Goal: Task Accomplishment & Management: Complete application form

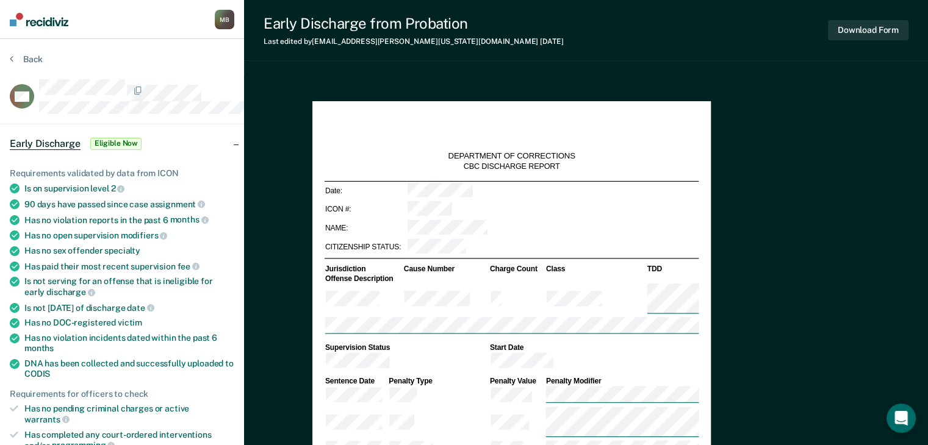
type textarea "x"
click at [29, 65] on button "Back" at bounding box center [26, 59] width 33 height 11
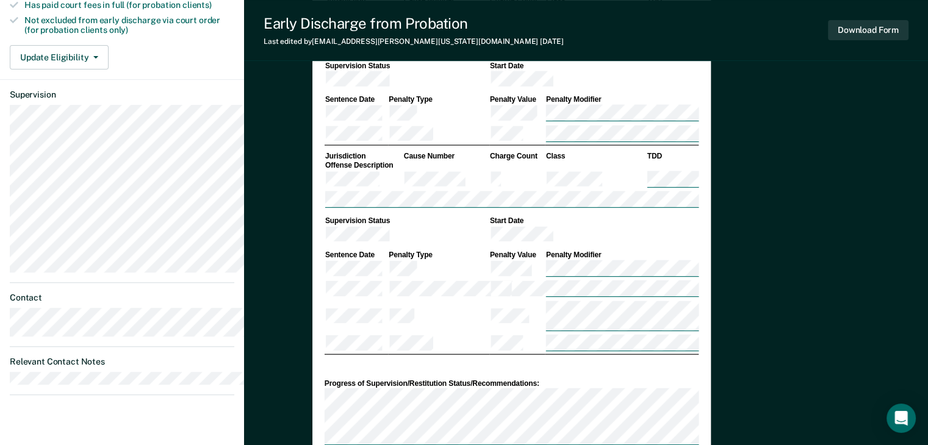
scroll to position [366, 0]
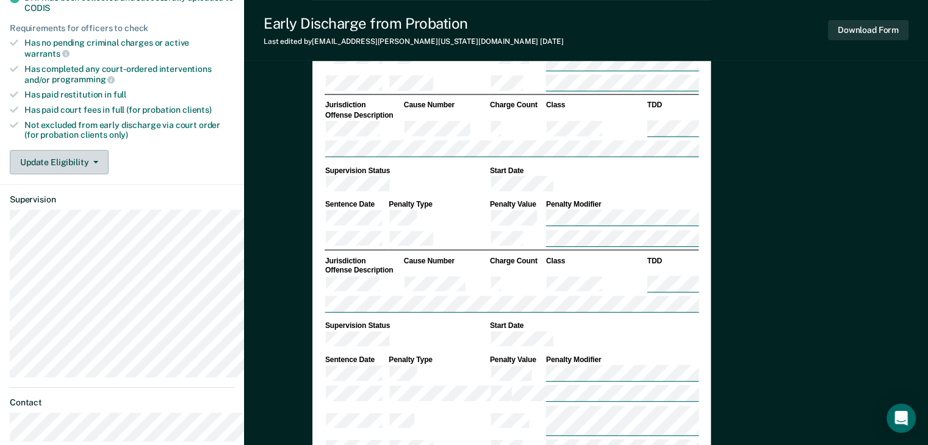
click at [92, 175] on button "Update Eligibility" at bounding box center [59, 162] width 99 height 24
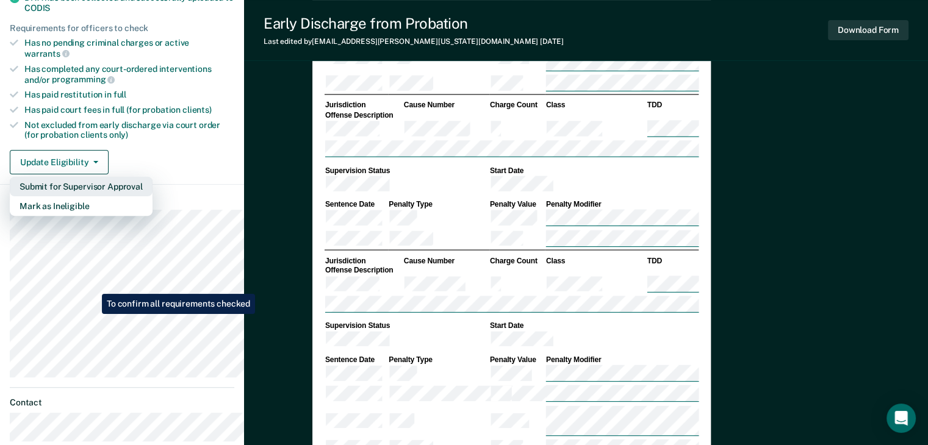
click at [93, 196] on button "Submit for Supervisor Approval" at bounding box center [81, 187] width 143 height 20
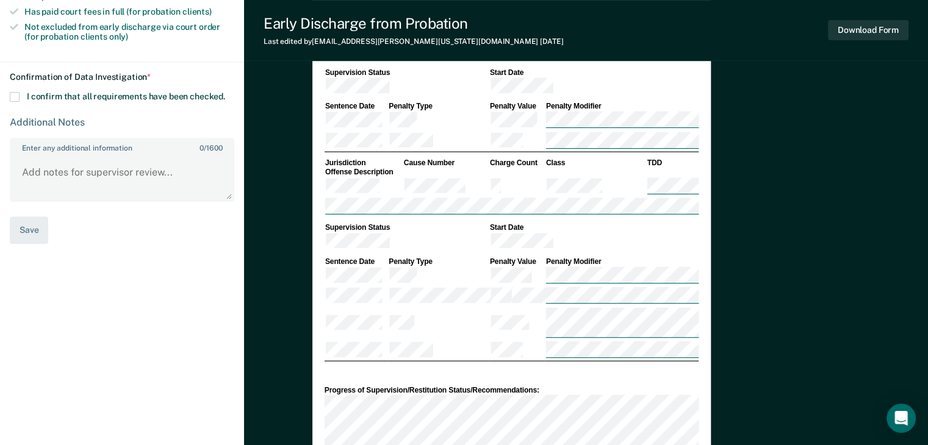
scroll to position [549, 0]
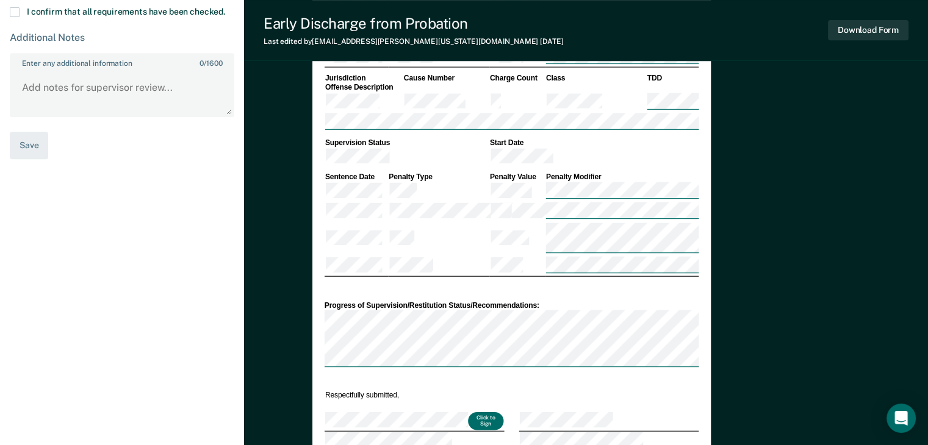
click at [20, 17] on span at bounding box center [15, 12] width 10 height 10
click at [225, 7] on input "I confirm that all requirements have been checked." at bounding box center [225, 7] width 0 height 0
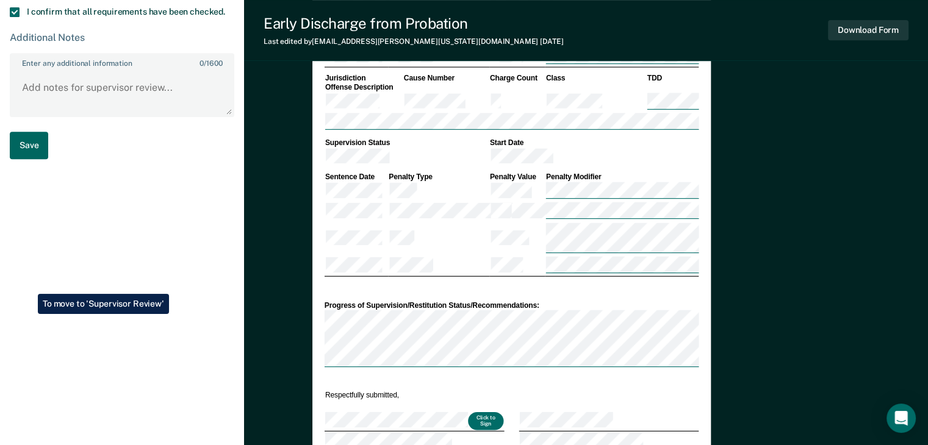
click at [29, 159] on button "Save" at bounding box center [29, 145] width 38 height 27
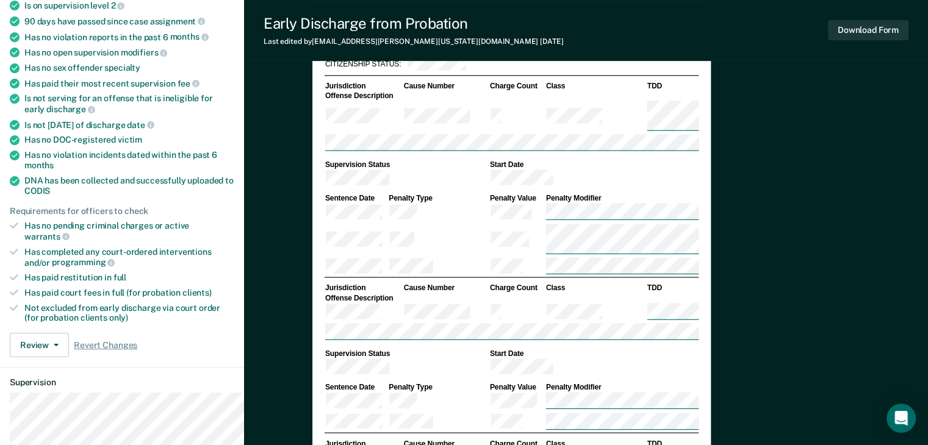
scroll to position [0, 0]
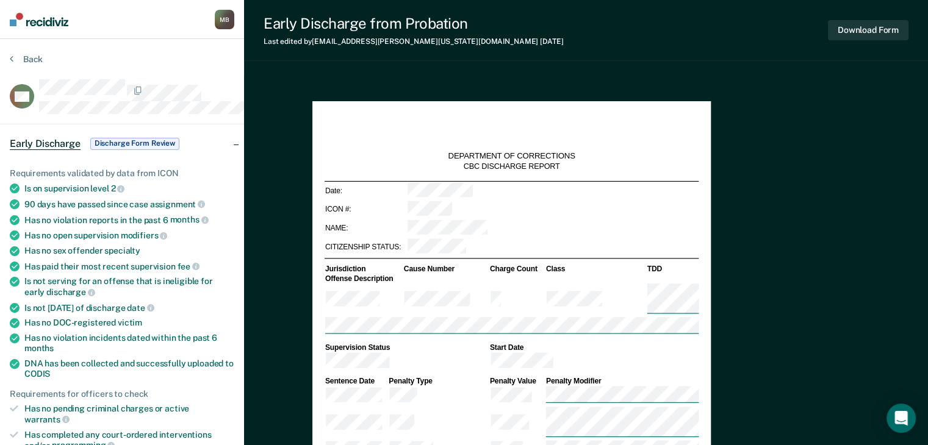
click at [234, 18] on div "M B" at bounding box center [225, 20] width 20 height 20
click at [234, 22] on div "M B" at bounding box center [225, 20] width 20 height 20
click at [33, 23] on img at bounding box center [39, 19] width 59 height 13
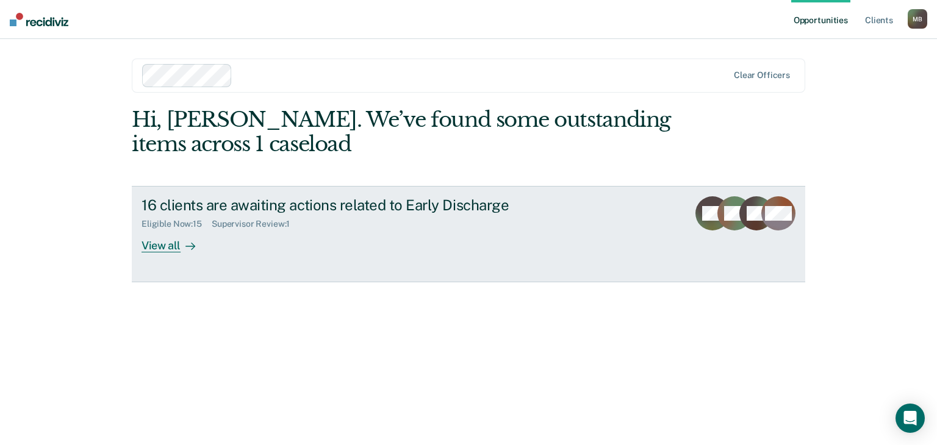
click at [181, 253] on div "View all" at bounding box center [176, 241] width 68 height 24
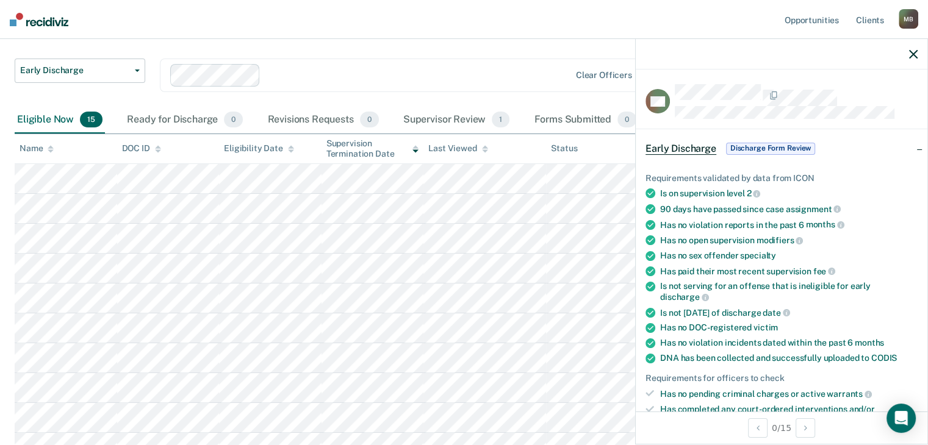
scroll to position [122, 0]
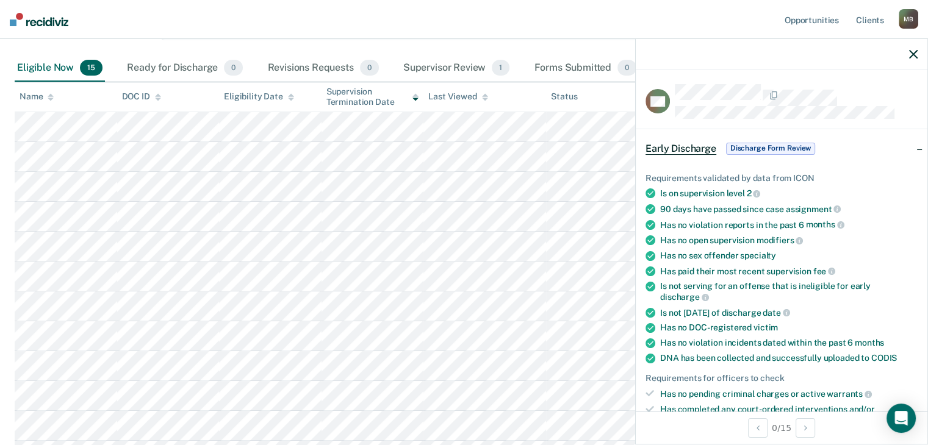
click at [914, 59] on icon "button" at bounding box center [913, 54] width 9 height 9
click at [726, 155] on span "Eligible Now" at bounding box center [752, 149] width 52 height 12
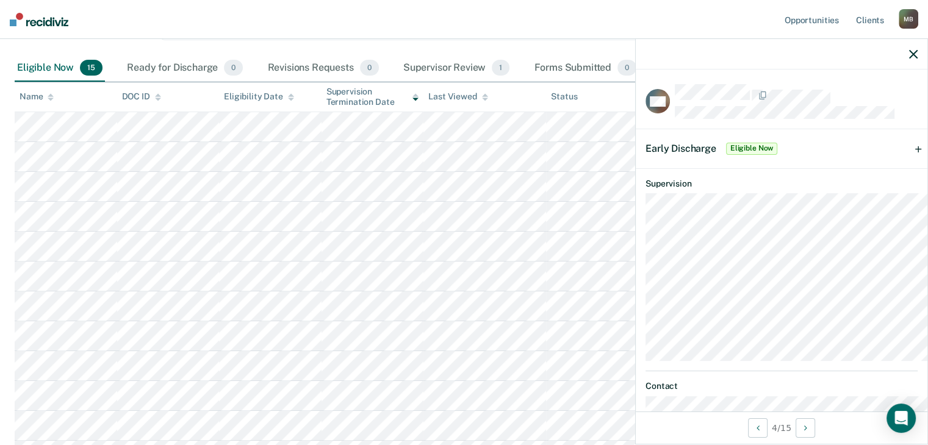
click at [646, 154] on span "Early Discharge" at bounding box center [681, 149] width 71 height 12
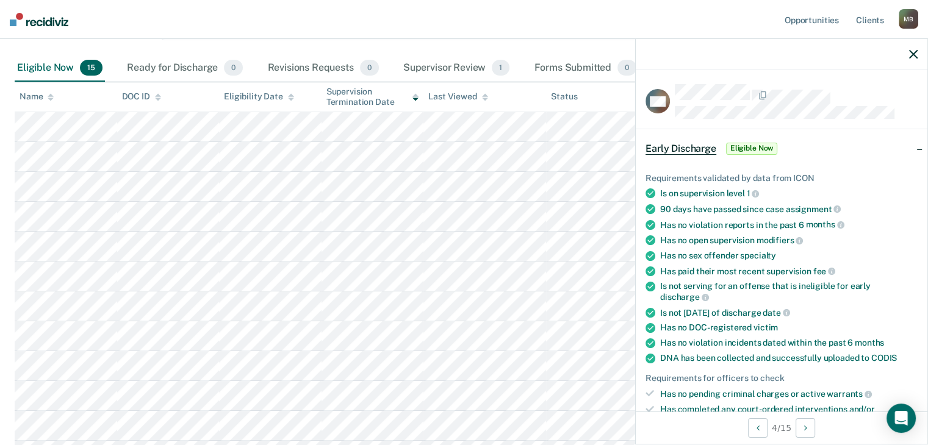
click at [912, 59] on icon "button" at bounding box center [913, 54] width 9 height 9
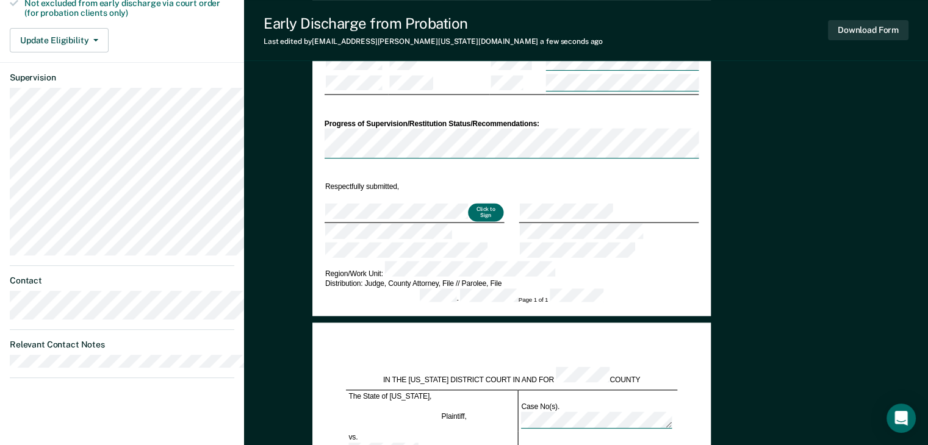
scroll to position [0, 1]
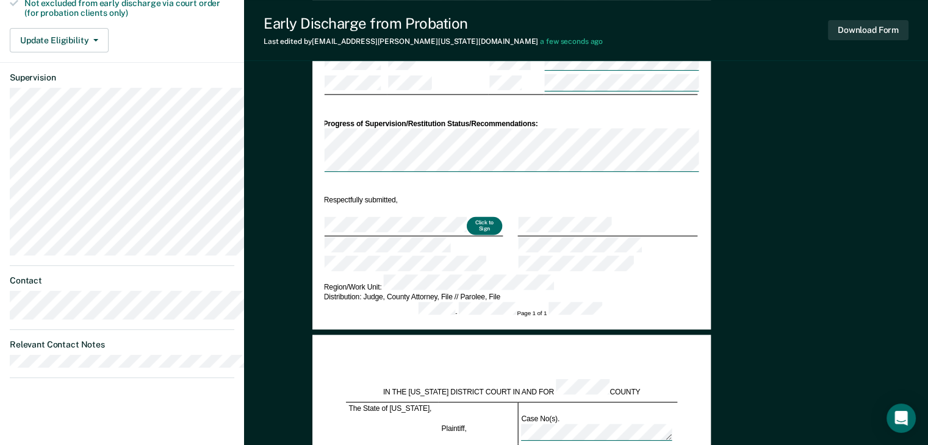
type textarea "x"
